Goal: Task Accomplishment & Management: Manage account settings

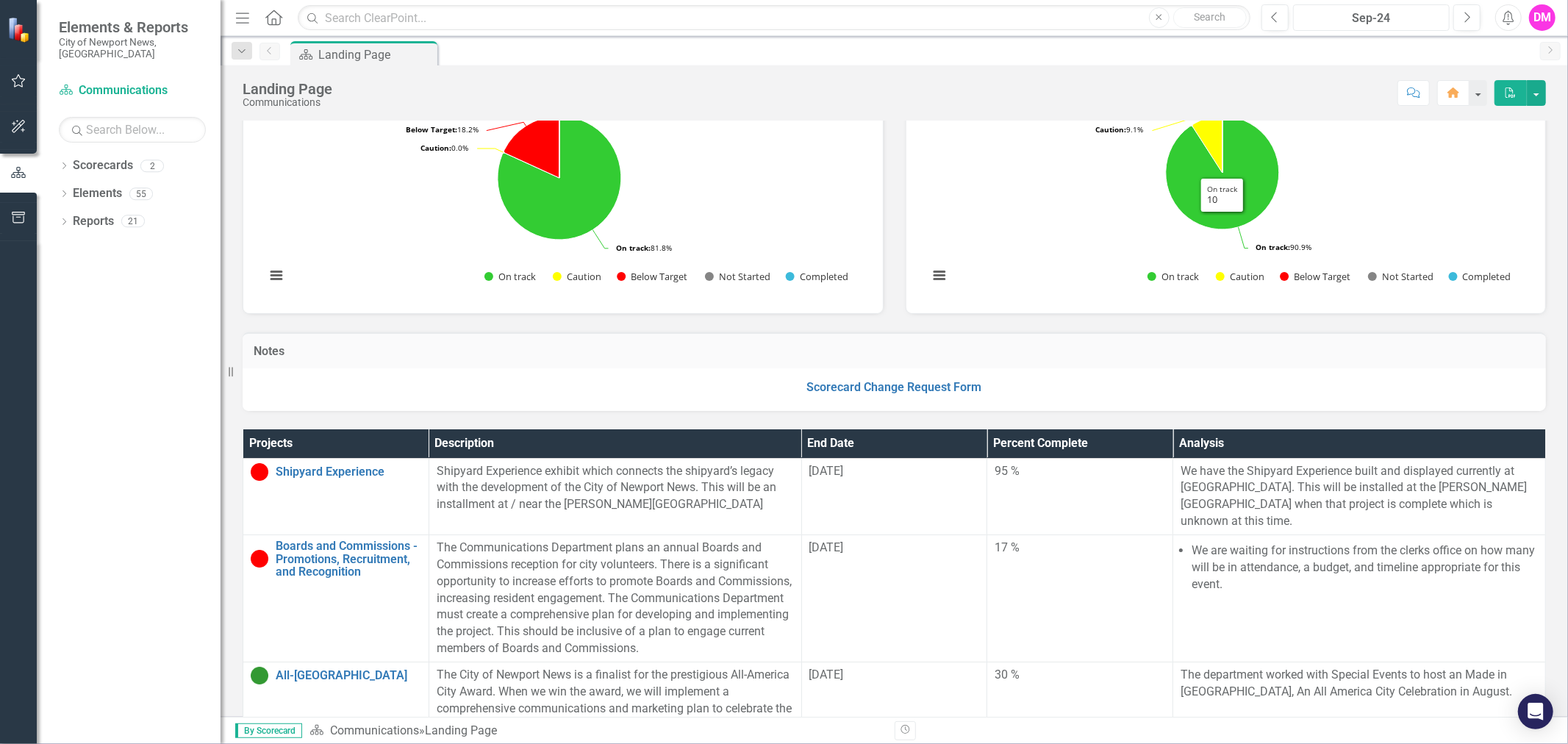
click at [1393, 19] on div "Sep-24" at bounding box center [1372, 18] width 147 height 18
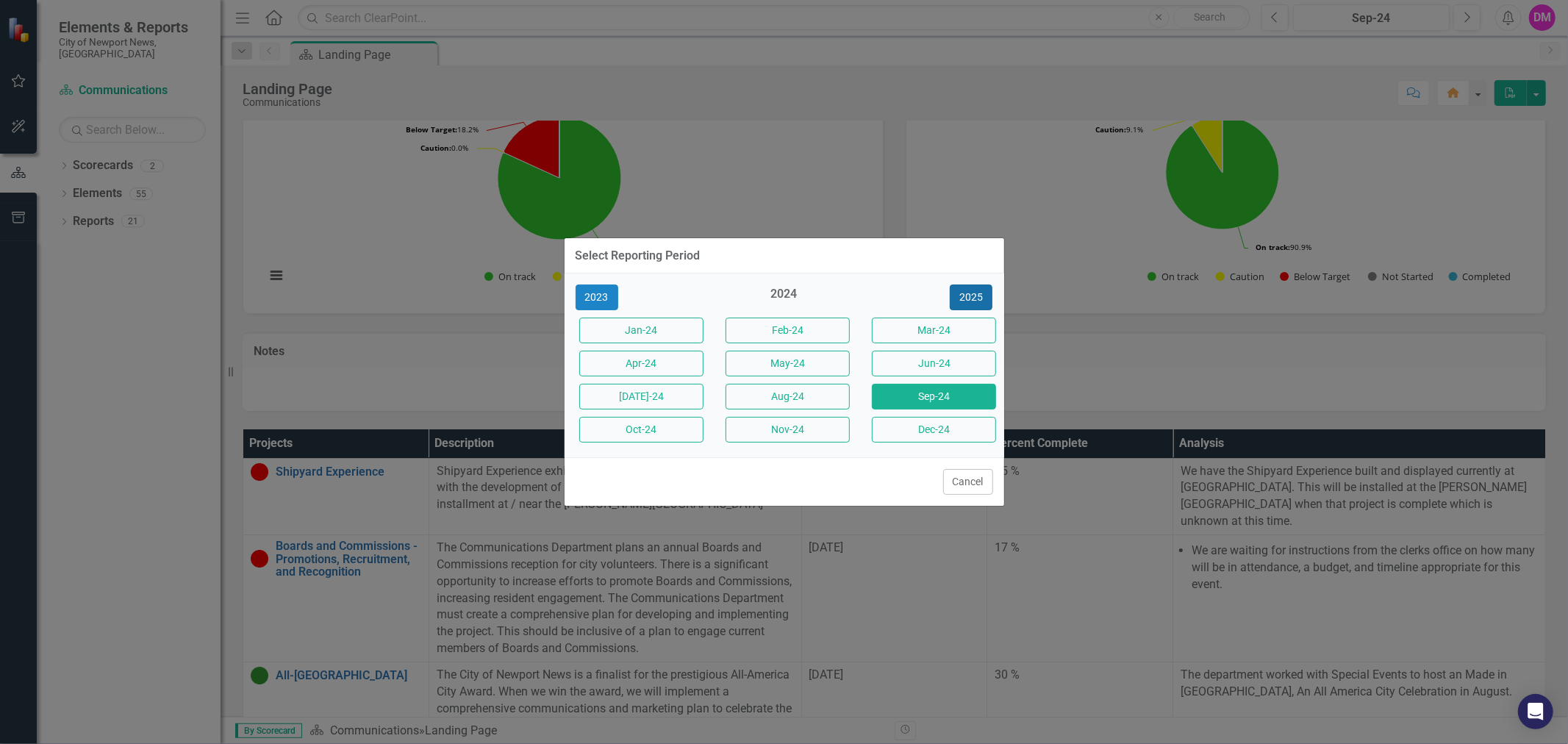
click at [967, 296] on button "2025" at bounding box center [971, 297] width 43 height 26
click at [631, 402] on button "[DATE]-25" at bounding box center [641, 396] width 124 height 26
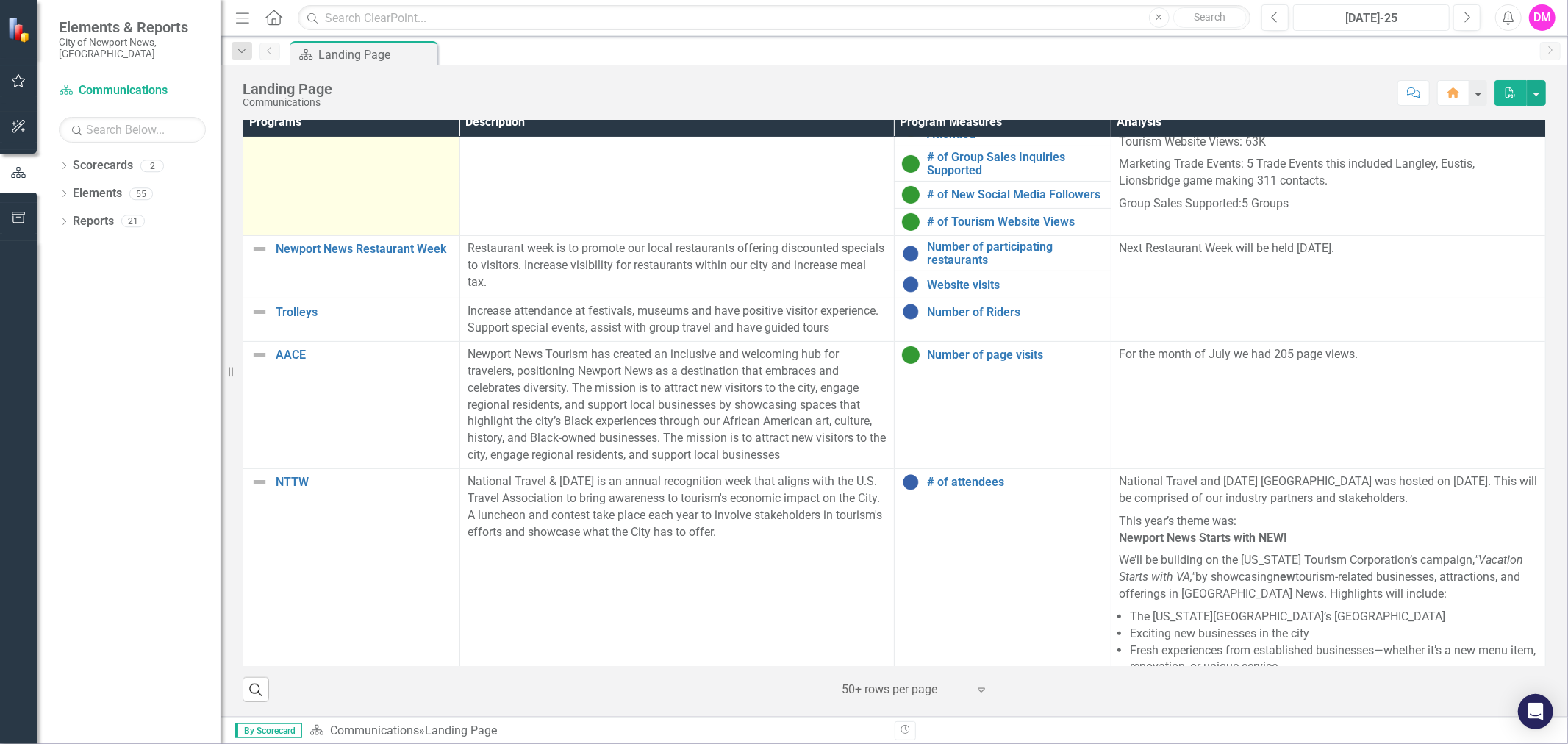
scroll to position [311, 0]
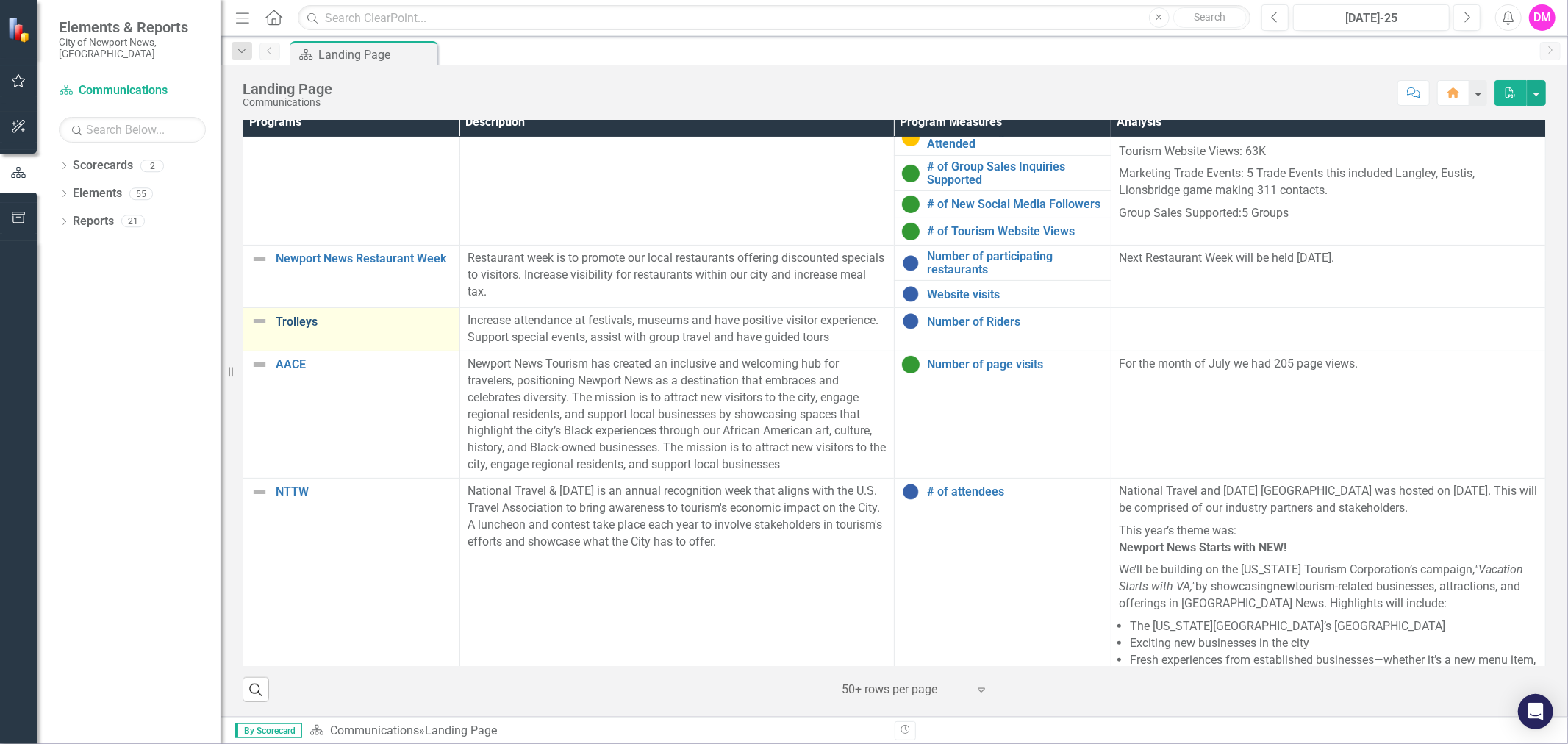
click at [289, 320] on link "Trolleys" at bounding box center [364, 322] width 176 height 13
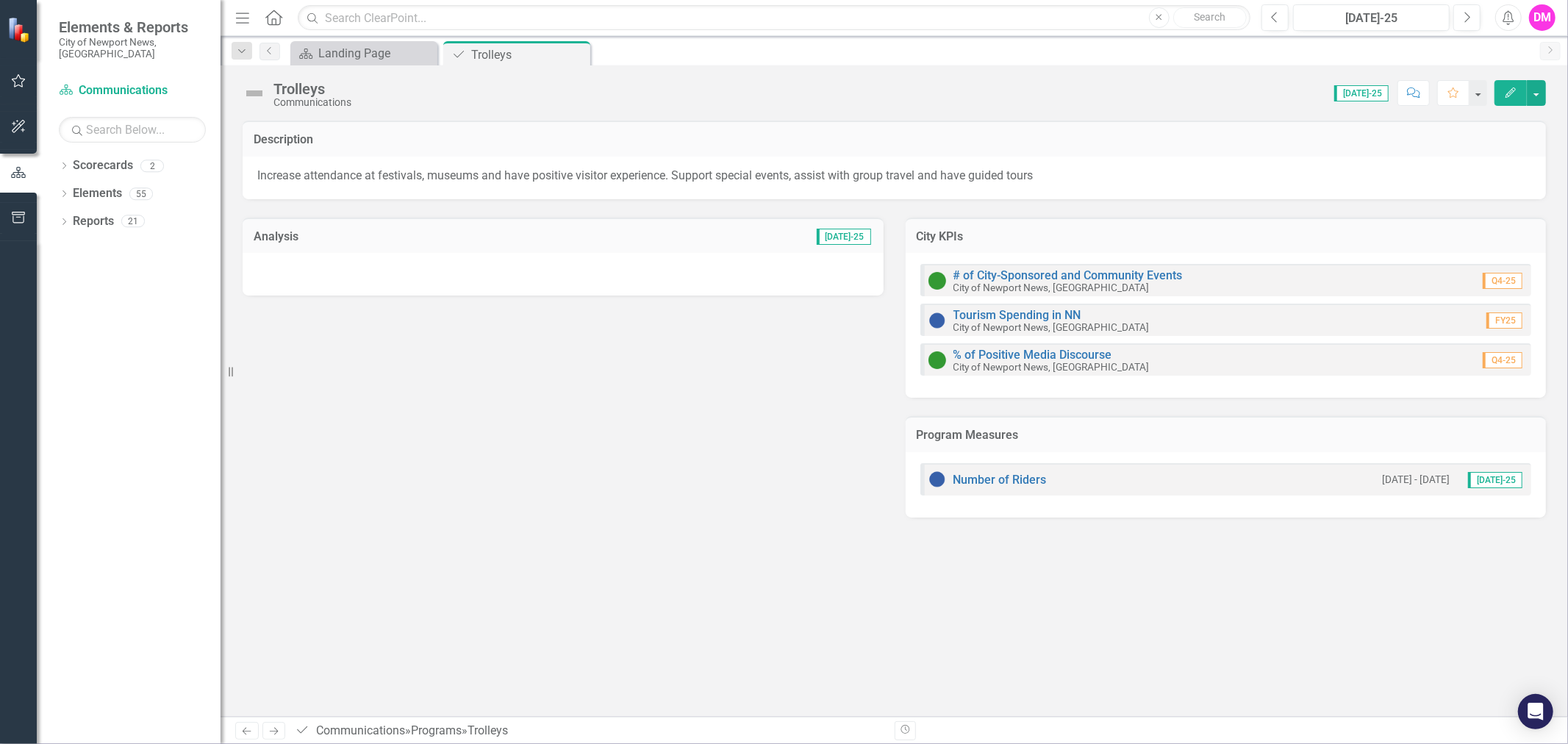
click at [447, 279] on div at bounding box center [563, 274] width 641 height 43
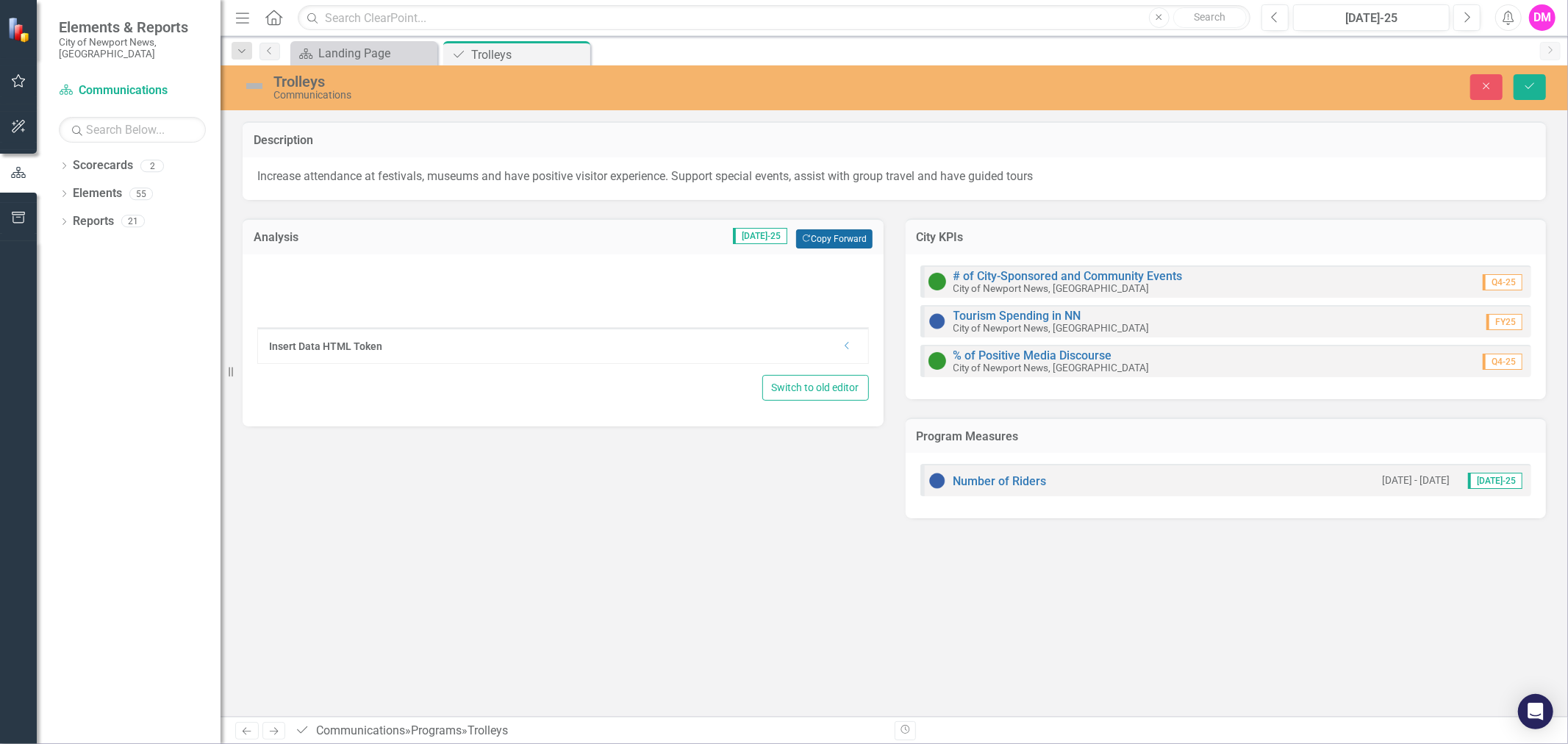
click at [830, 239] on button "Copy Forward Copy Forward" at bounding box center [834, 239] width 76 height 19
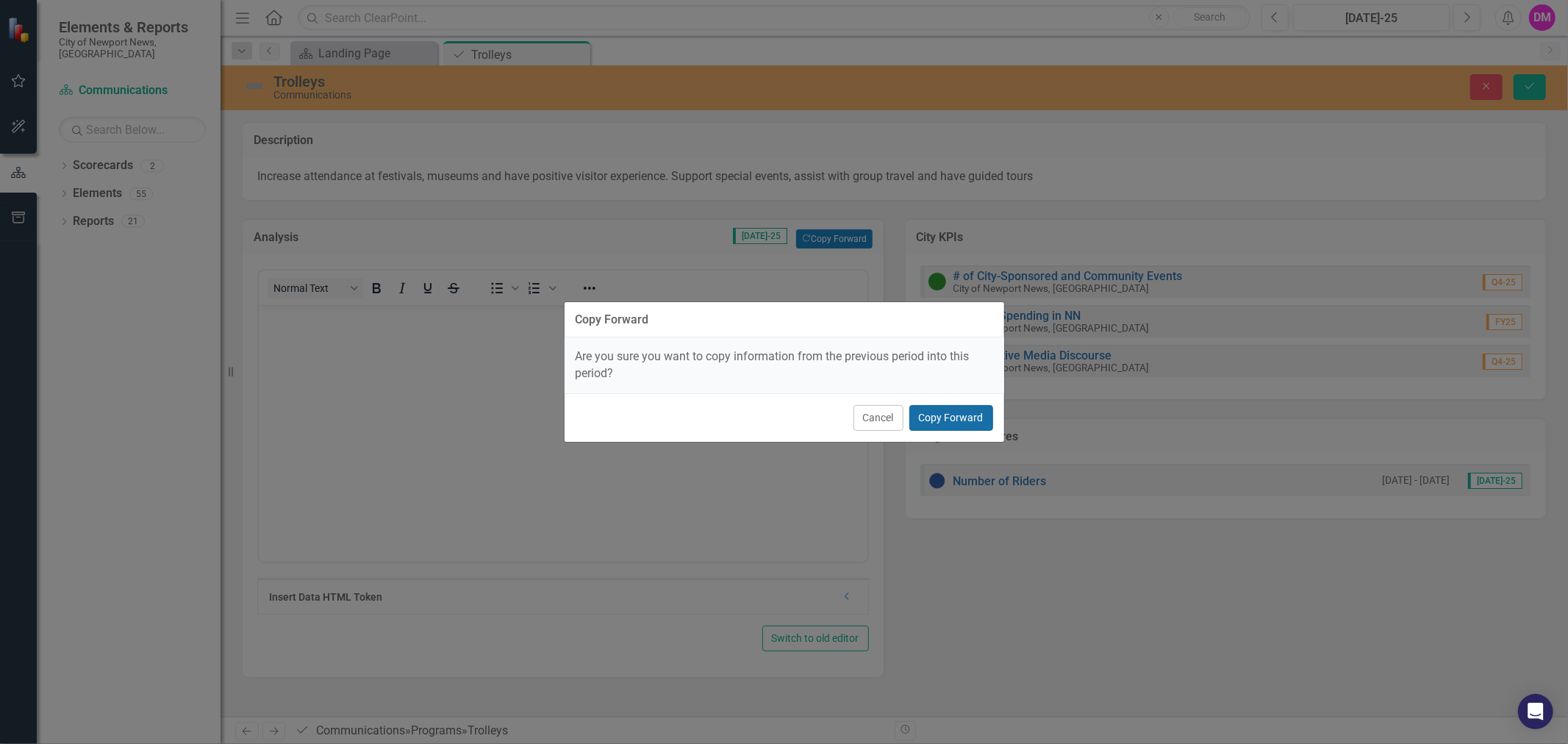
click at [936, 416] on button "Copy Forward" at bounding box center [952, 418] width 84 height 26
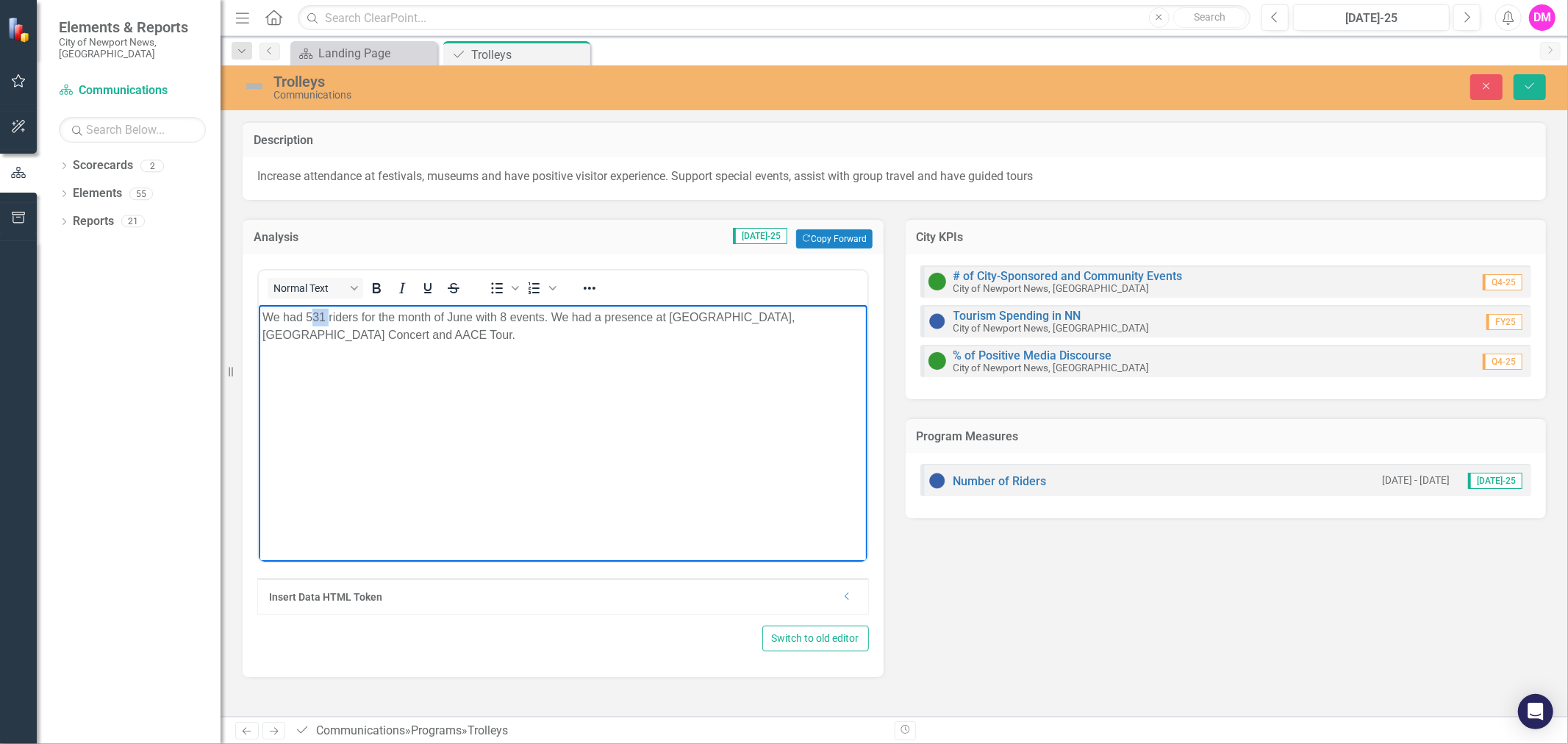
drag, startPoint x: 308, startPoint y: 311, endPoint x: 328, endPoint y: 310, distance: 20.0
click at [328, 310] on p "We had 531 riders for the month of June with 8 events. We had a presence at [GE…" at bounding box center [562, 325] width 601 height 35
drag, startPoint x: 305, startPoint y: 313, endPoint x: 325, endPoint y: 311, distance: 20.1
click at [325, 311] on p "We had 531 riders for the month of June with 8 events. We had a presence at [GE…" at bounding box center [562, 325] width 601 height 35
drag, startPoint x: 459, startPoint y: 317, endPoint x: 548, endPoint y: 317, distance: 89.0
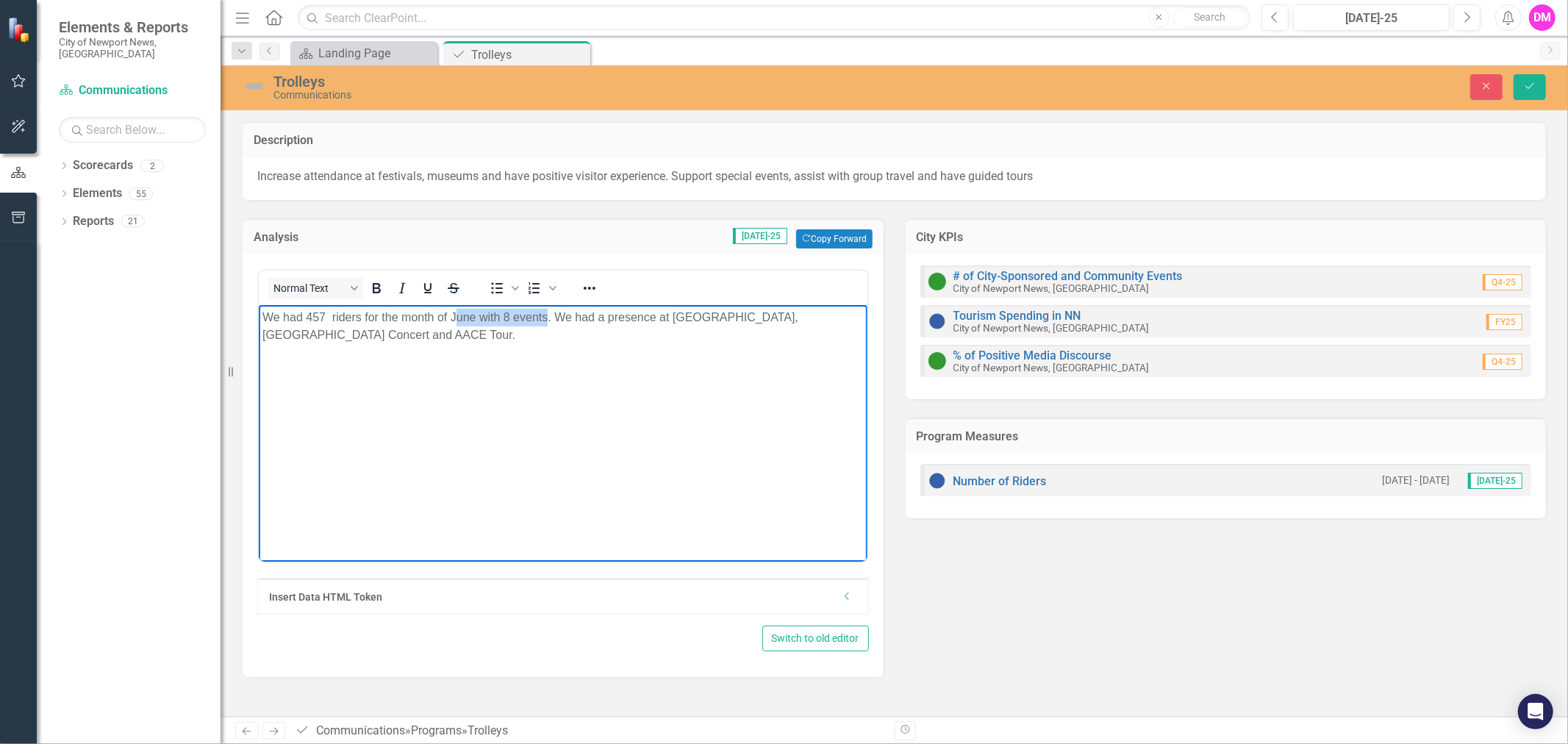
click at [548, 317] on p "We had 457 riders for the month of June with 8 events. We had a presence at [GE…" at bounding box center [562, 325] width 601 height 35
drag, startPoint x: 674, startPoint y: 319, endPoint x: 730, endPoint y: 310, distance: 56.7
click at [730, 310] on p "We had 457 riders for the month of July with 10 events. We had a presence at [G…" at bounding box center [562, 325] width 601 height 35
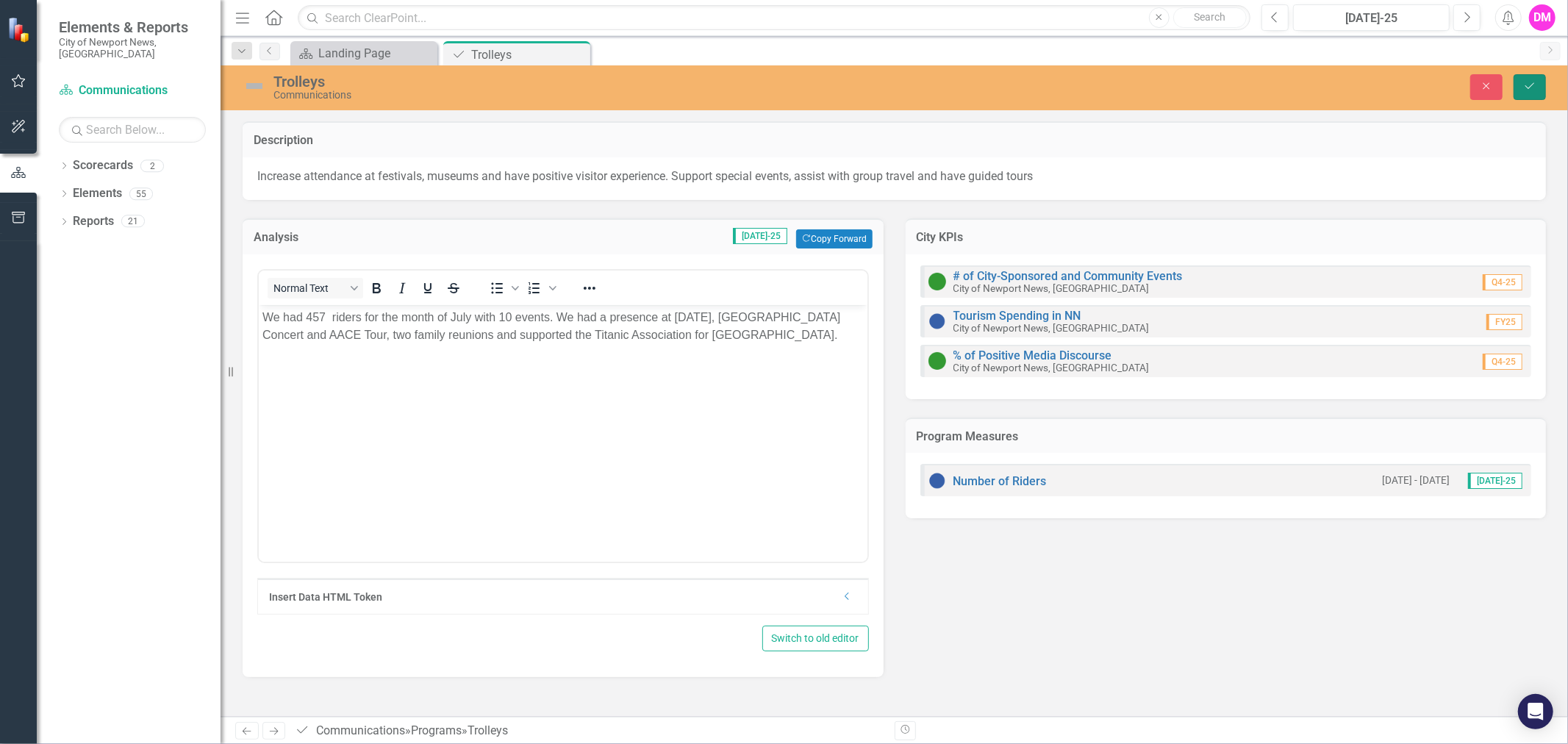
click at [1532, 93] on button "Save" at bounding box center [1530, 87] width 32 height 26
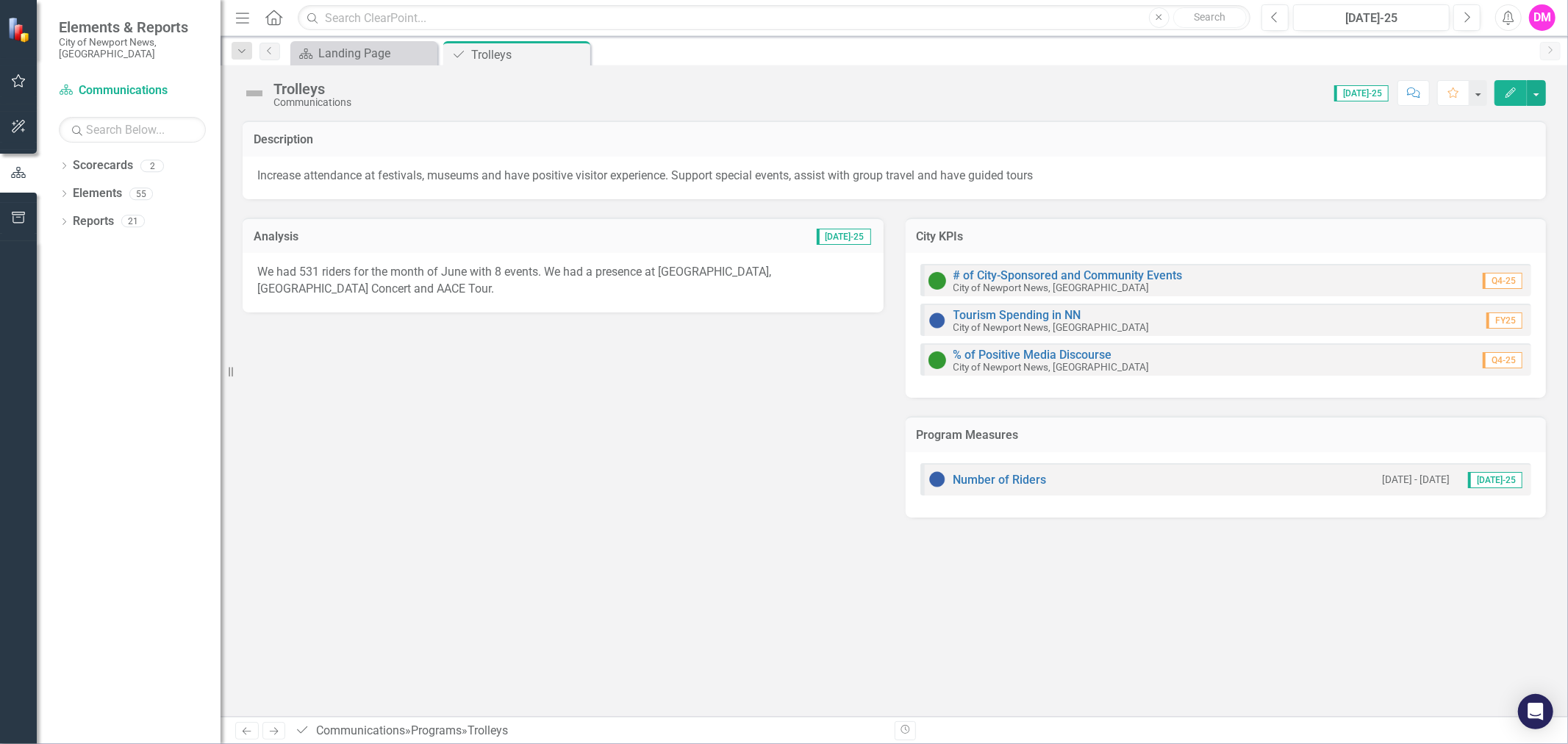
click at [1013, 485] on div "Number of Riders" at bounding box center [988, 480] width 119 height 18
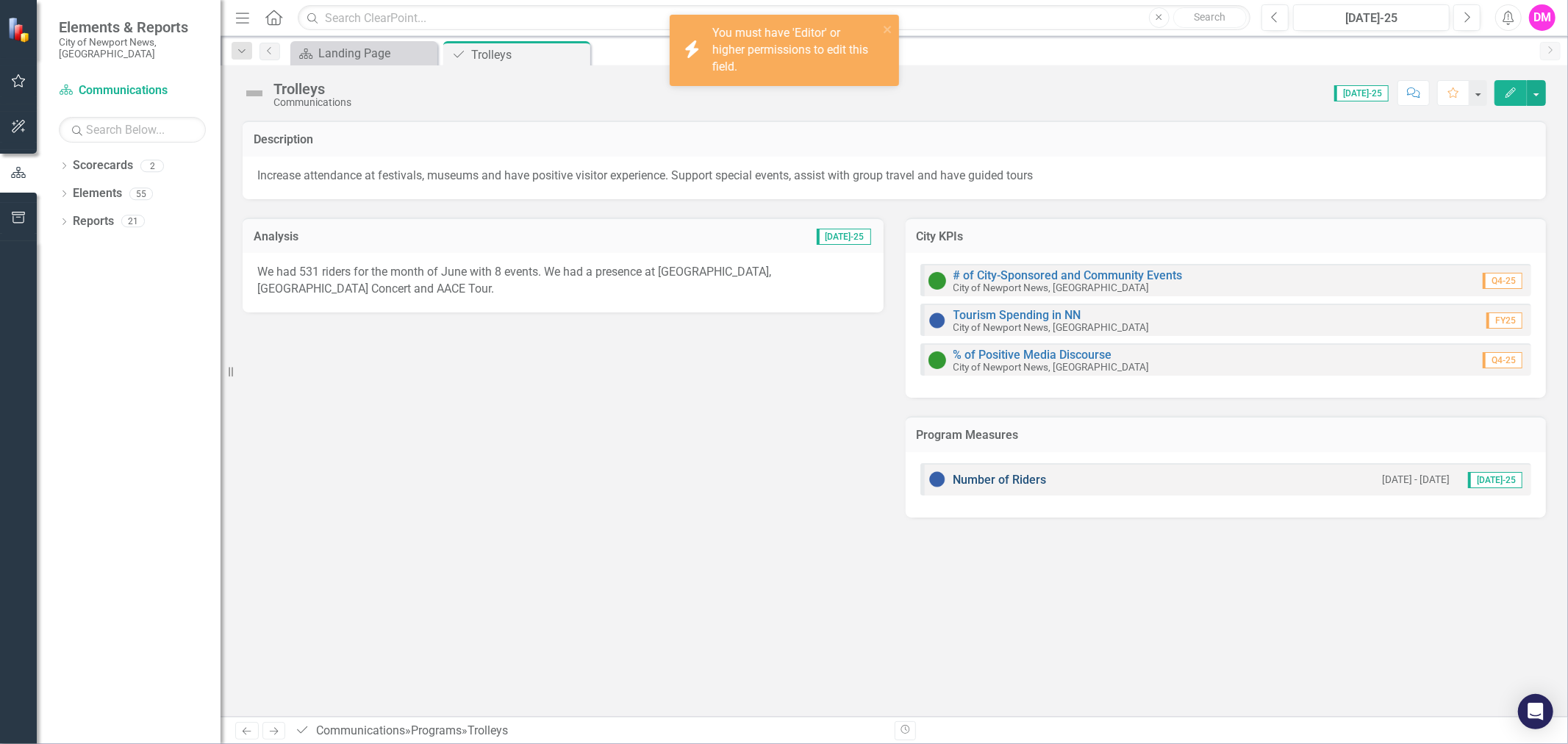
click at [1014, 480] on link "Number of Riders" at bounding box center [1000, 480] width 94 height 14
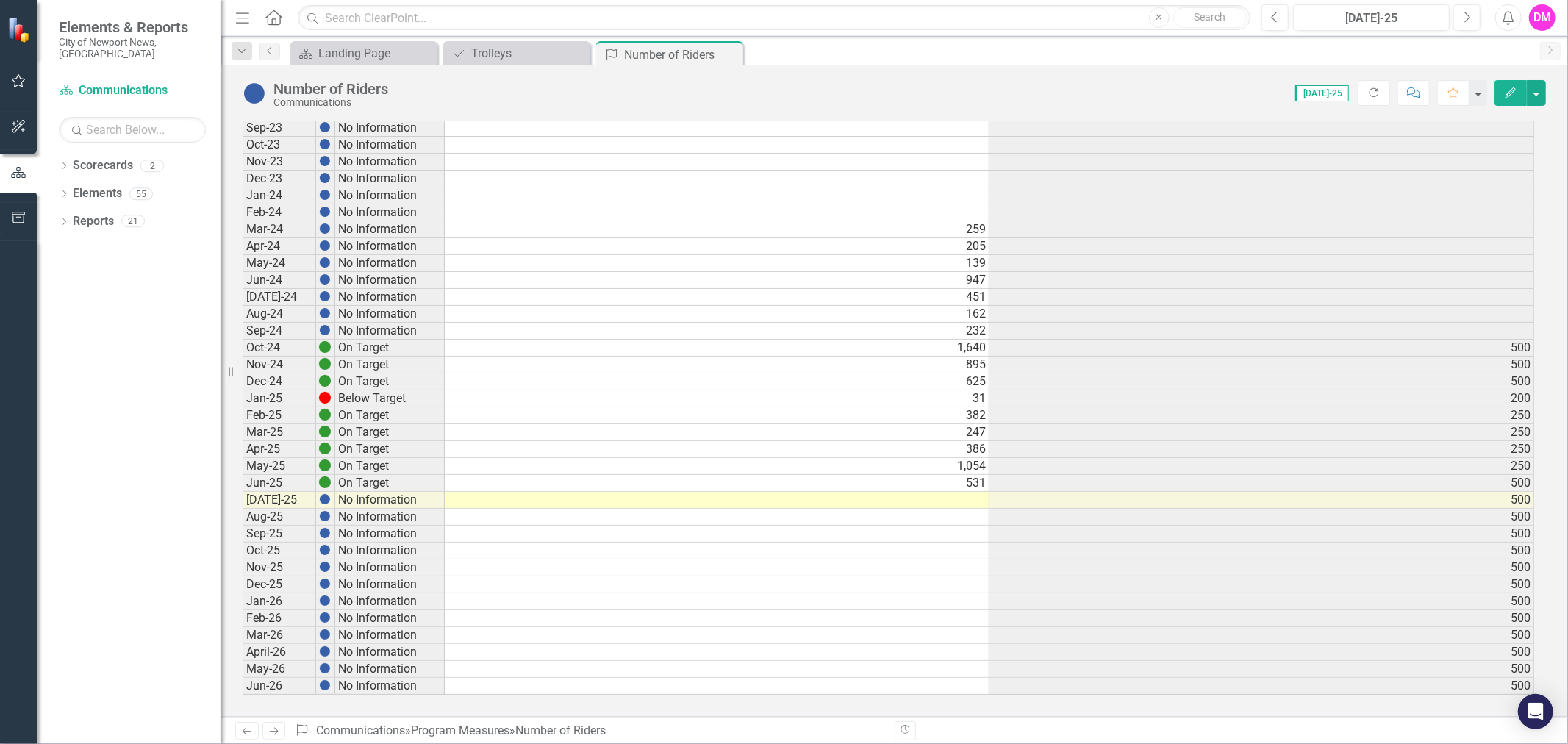
scroll to position [5, 9]
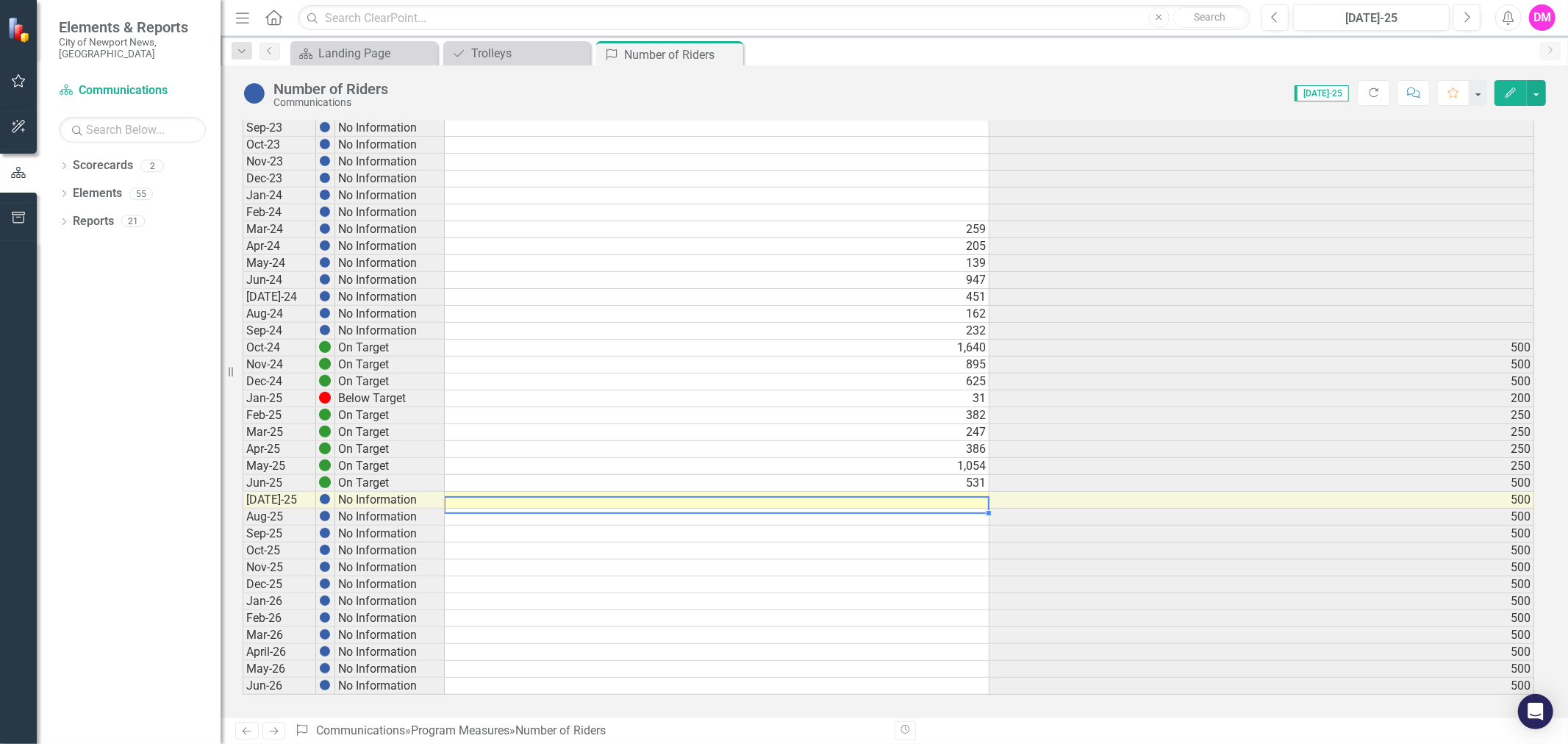
click at [956, 493] on td at bounding box center [717, 501] width 545 height 17
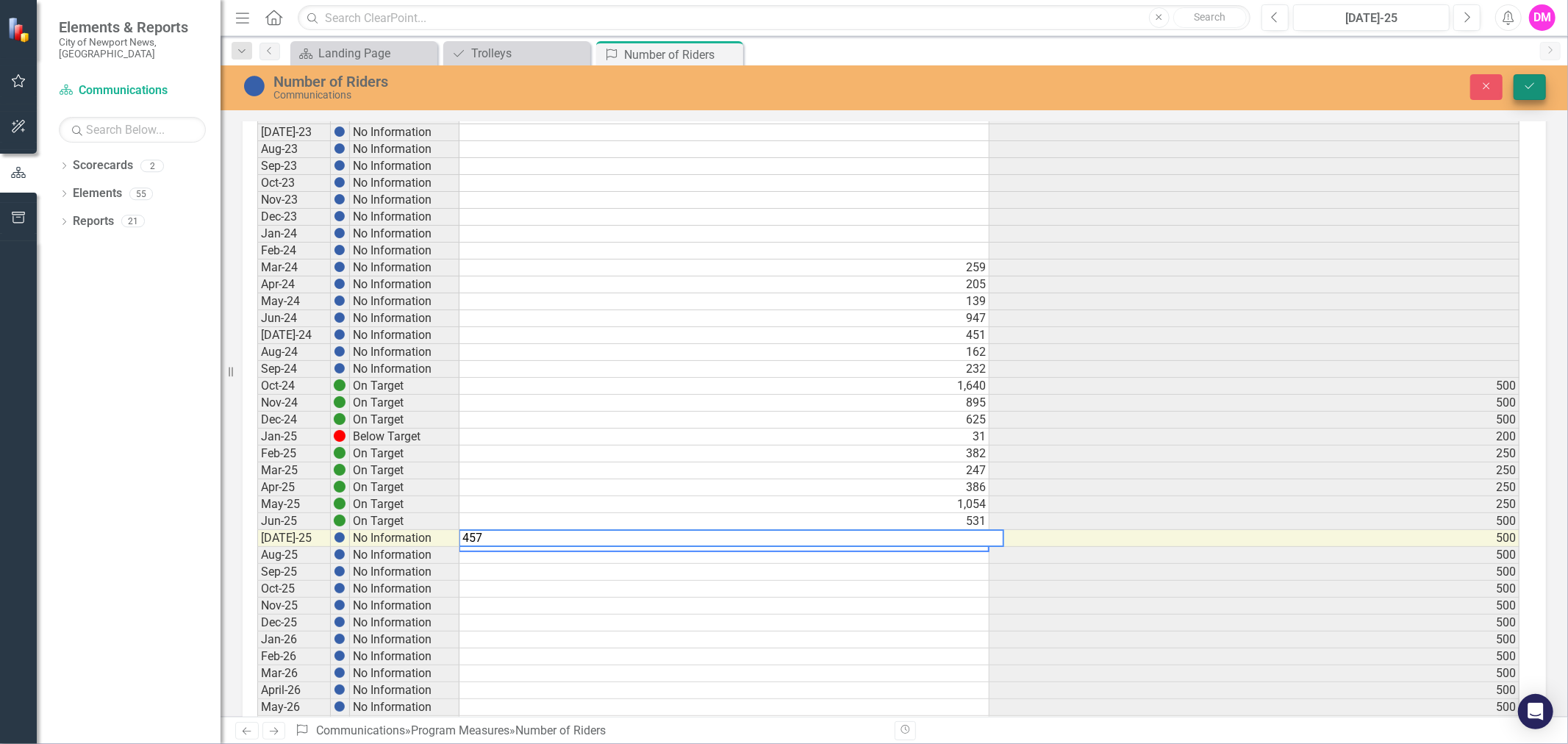
type textarea "457"
click at [1525, 81] on icon "Save" at bounding box center [1530, 86] width 13 height 10
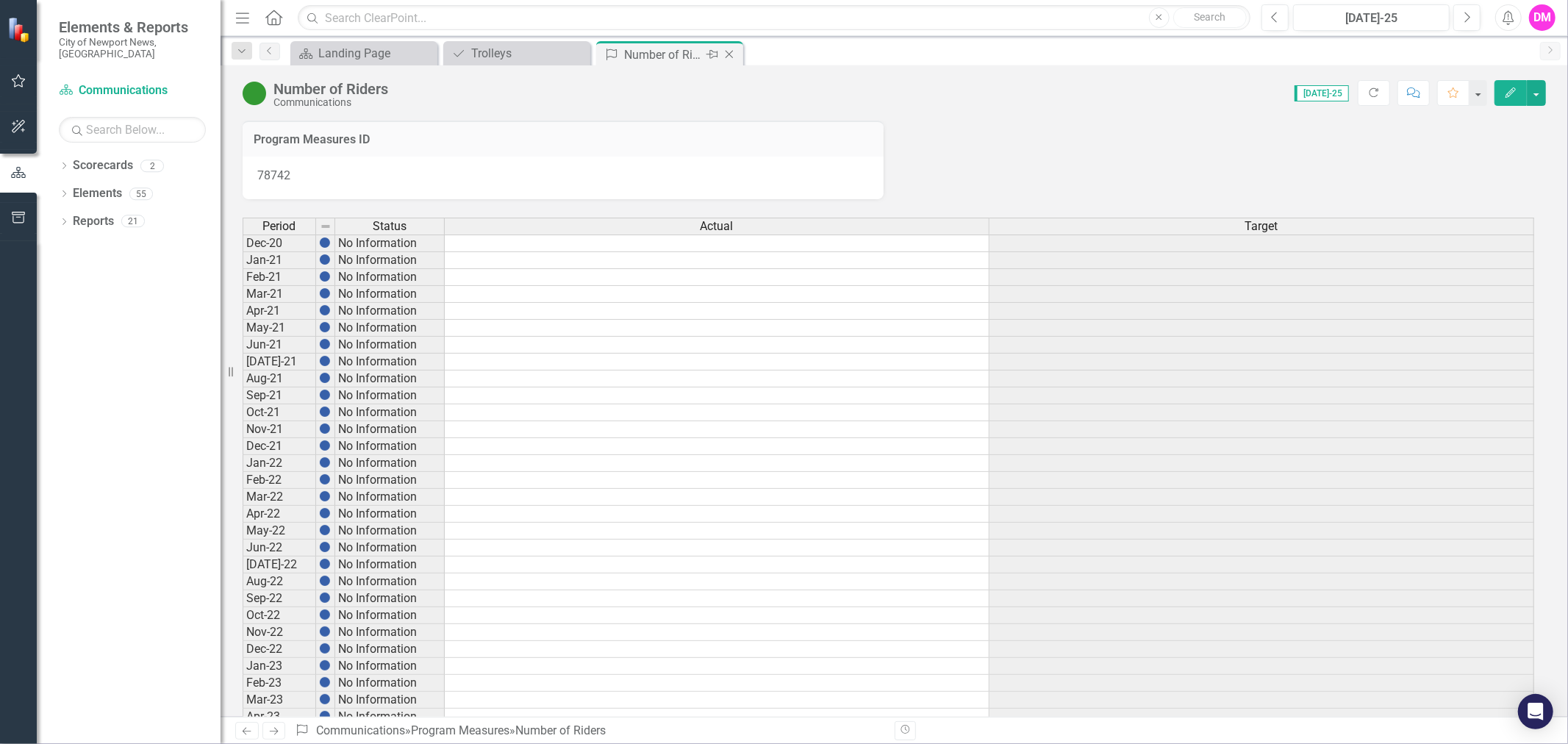
click at [729, 55] on icon "Close" at bounding box center [729, 54] width 15 height 12
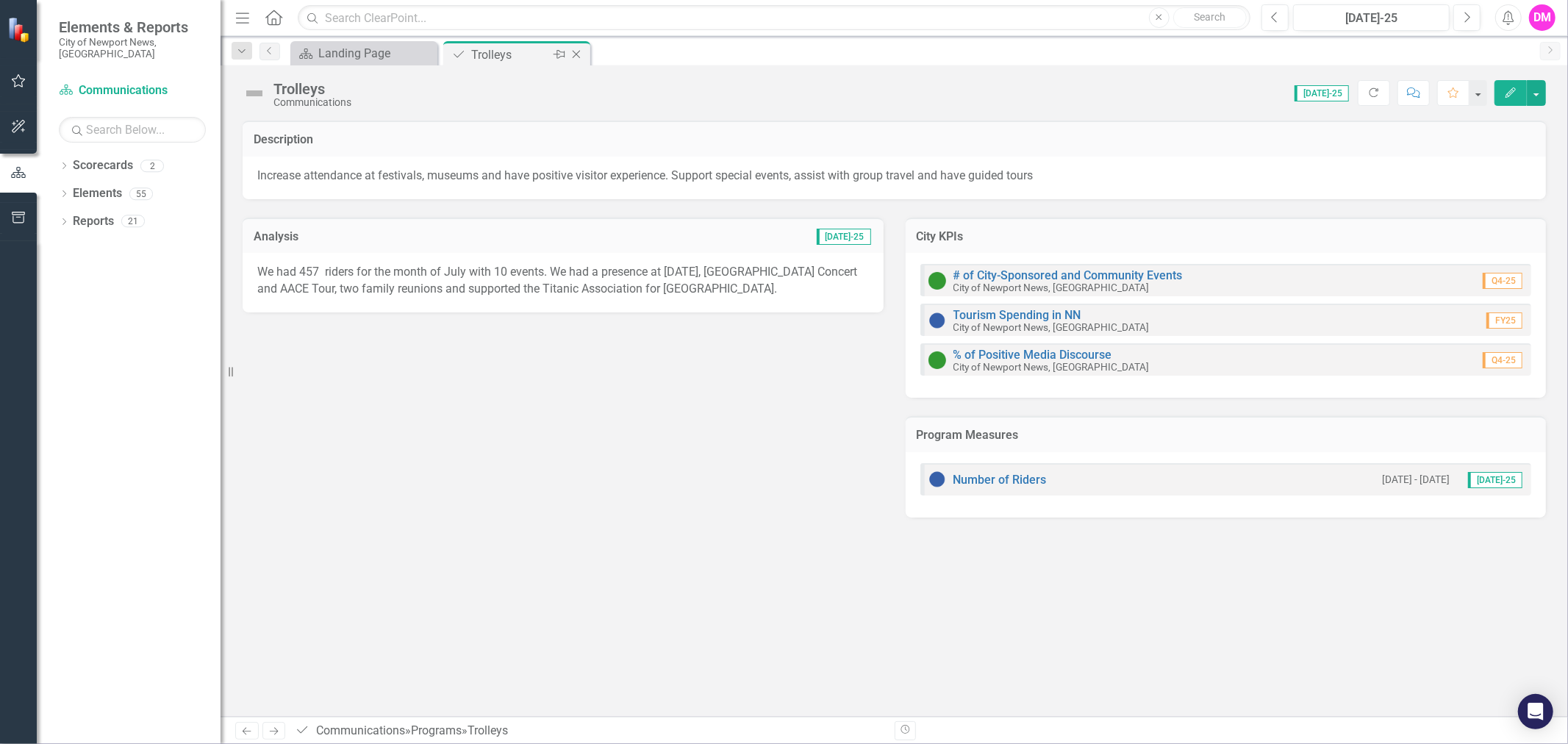
click at [574, 58] on icon "Close" at bounding box center [576, 54] width 15 height 12
